Goal: Task Accomplishment & Management: Manage account settings

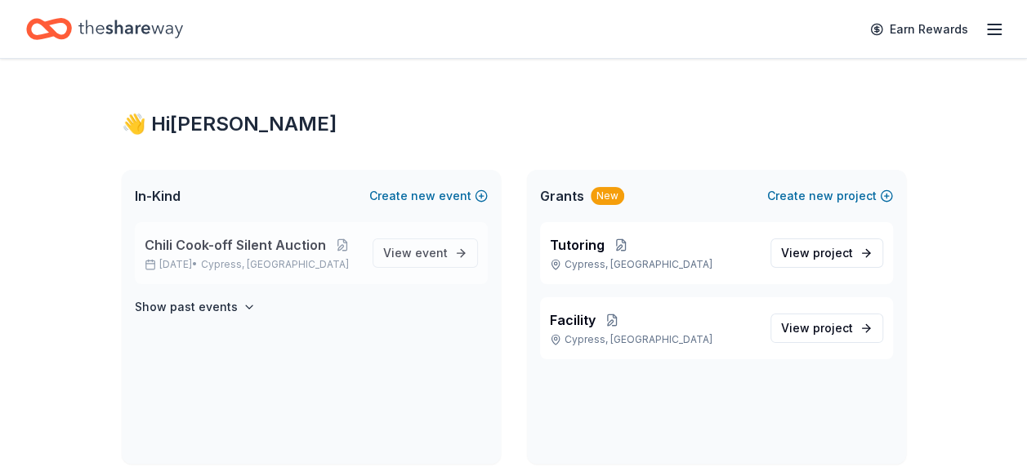
click at [256, 239] on span "Chili Cook-off Silent Auction" at bounding box center [235, 245] width 181 height 20
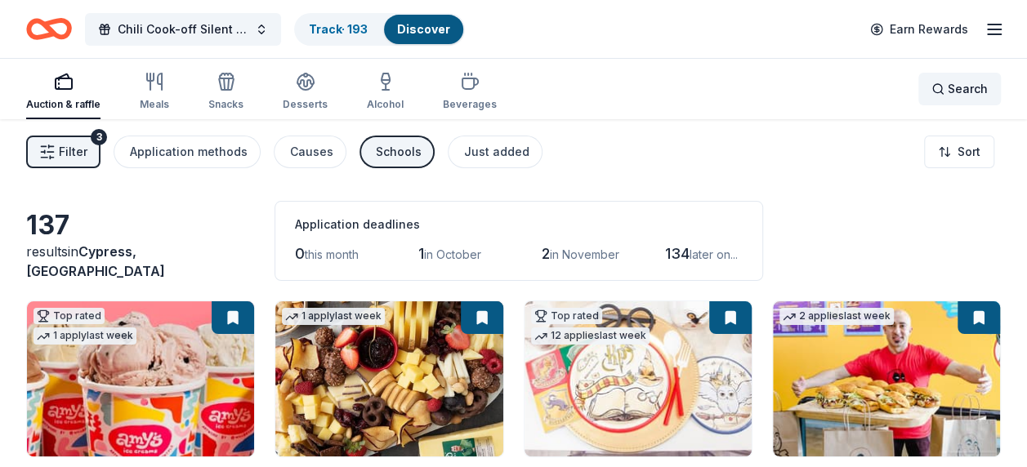
click at [957, 91] on span "Search" at bounding box center [968, 89] width 40 height 20
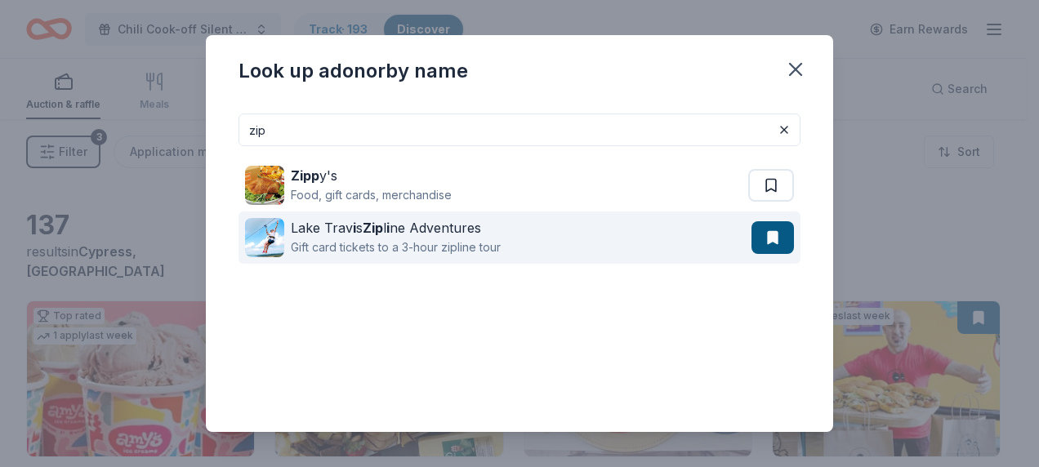
type input "zip"
click at [451, 242] on div "Gift card tickets to a 3-hour zipline tour" at bounding box center [396, 248] width 210 height 20
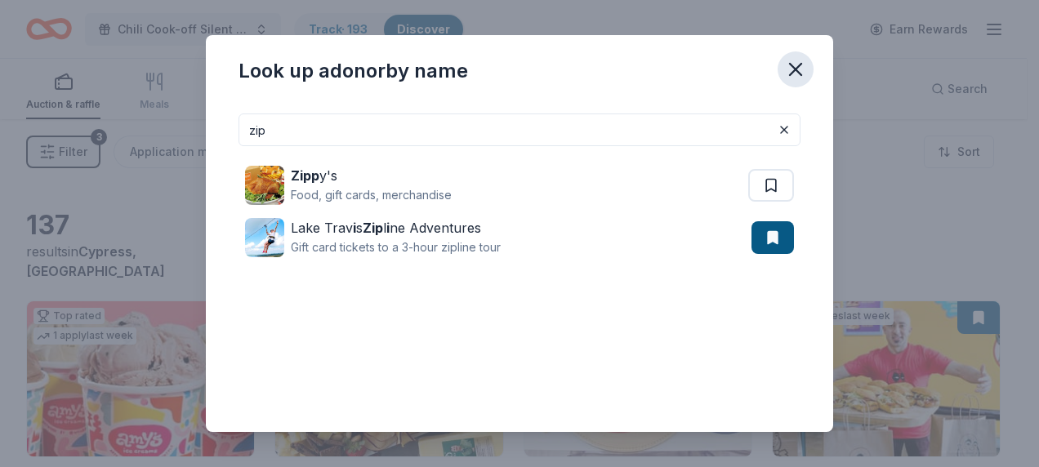
click at [800, 74] on icon "button" at bounding box center [795, 69] width 11 height 11
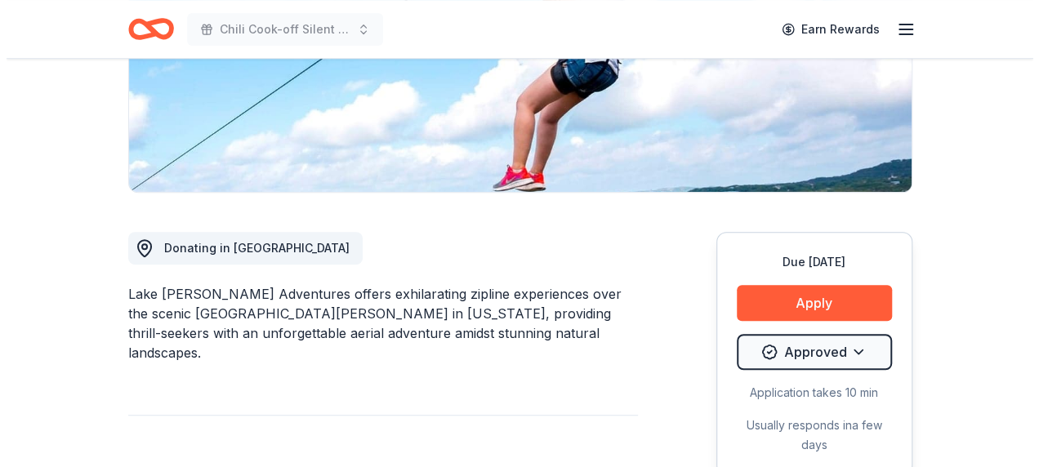
scroll to position [327, 0]
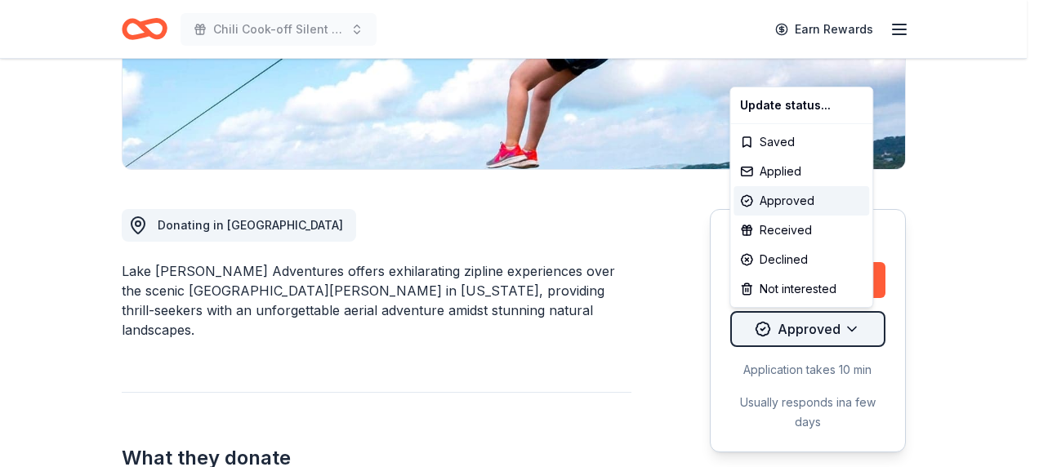
click at [812, 226] on div "Received" at bounding box center [802, 230] width 136 height 29
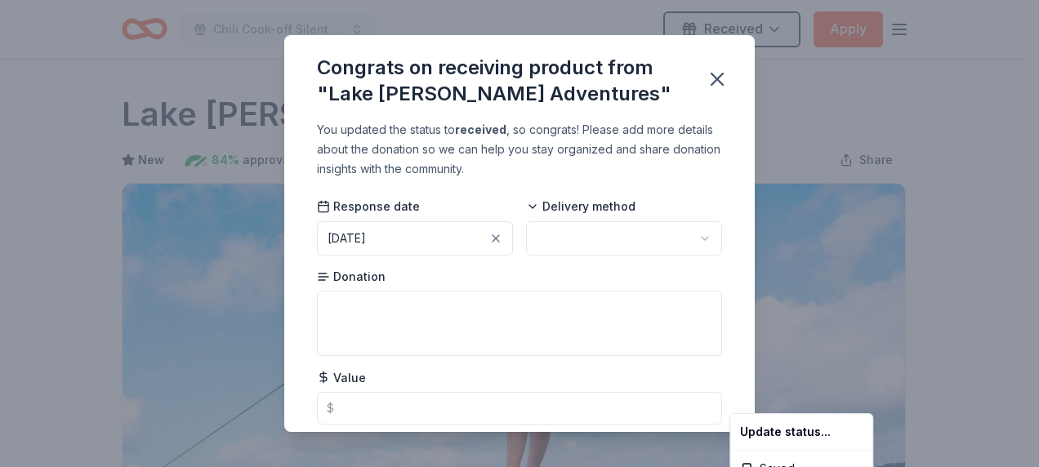
scroll to position [0, 0]
click at [375, 399] on html "Chili Cook-off Silent Auction Received Apply Due [DATE] Share Lake [PERSON_NAME…" at bounding box center [519, 233] width 1039 height 467
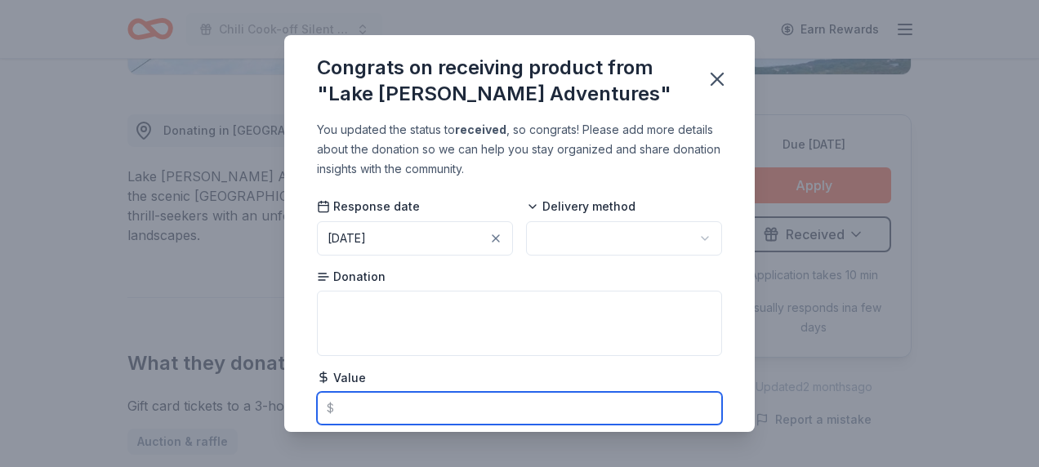
click at [345, 409] on input "text" at bounding box center [519, 408] width 405 height 33
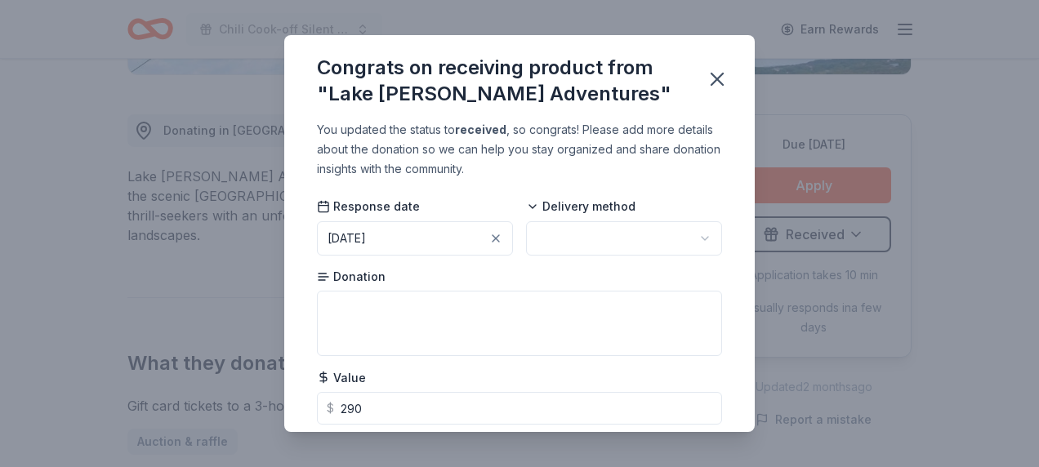
type input "290.00"
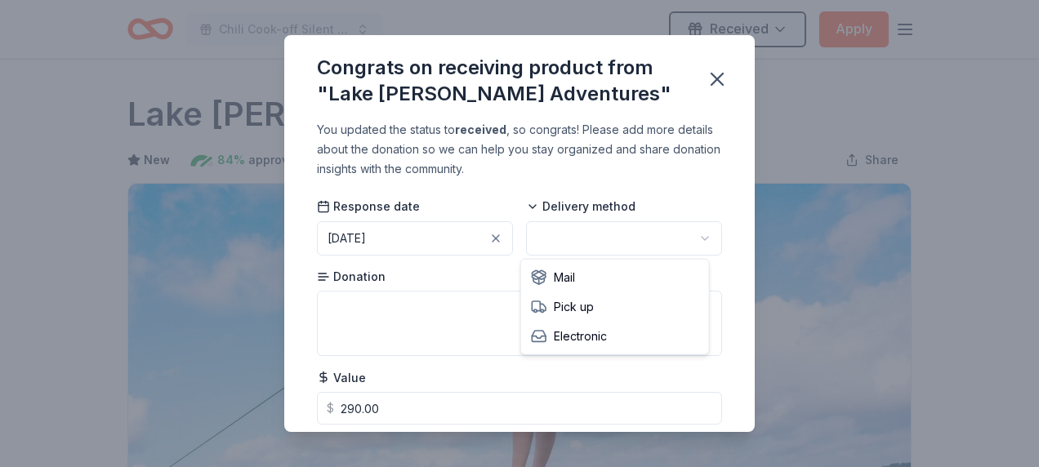
scroll to position [0, 0]
click at [688, 232] on html "Chili Cook-off Silent Auction Received Apply Due [DATE] Share Lake [PERSON_NAME…" at bounding box center [519, 233] width 1039 height 467
